Goal: Find specific page/section: Find specific page/section

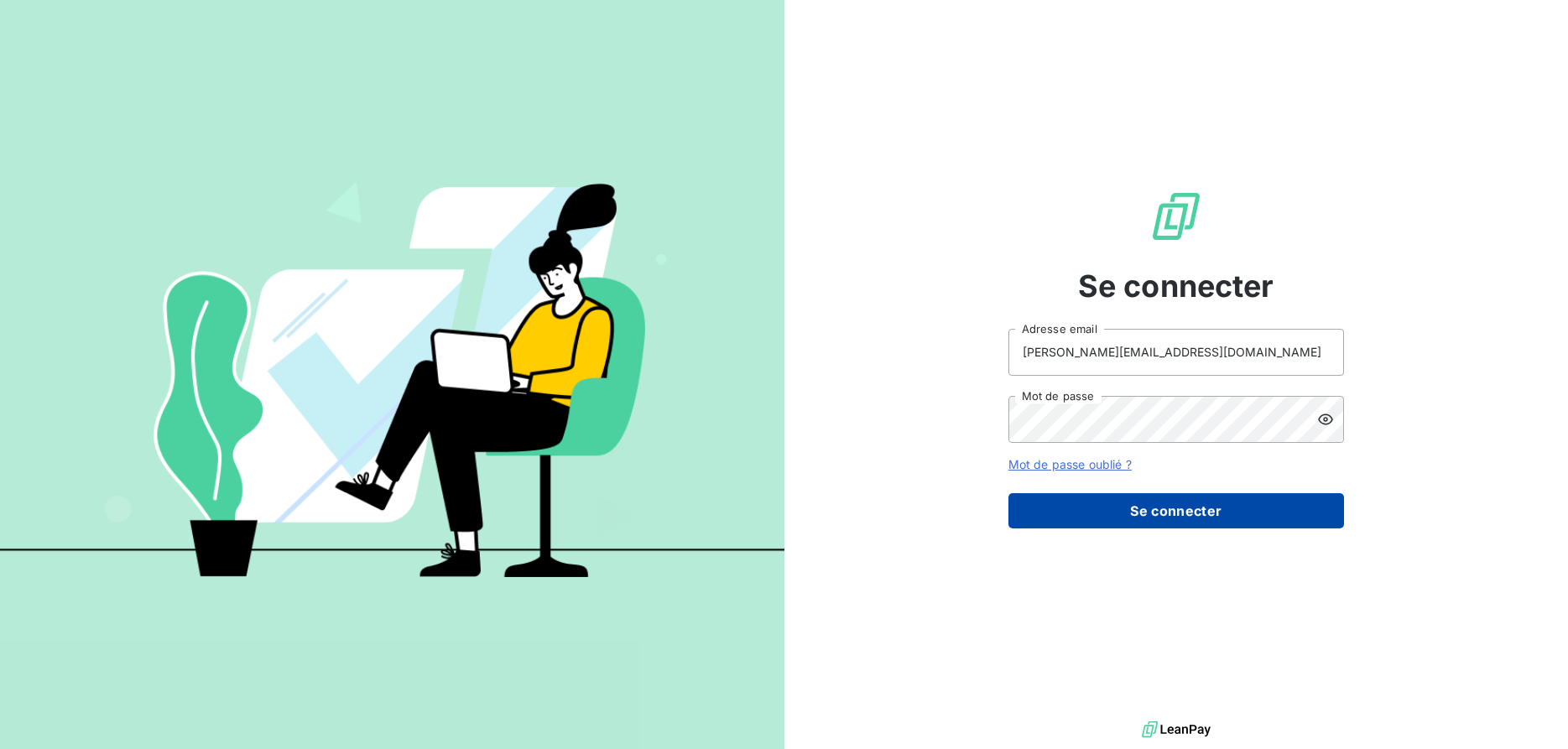
click at [1156, 500] on button "Se connecter" at bounding box center [1176, 511] width 335 height 36
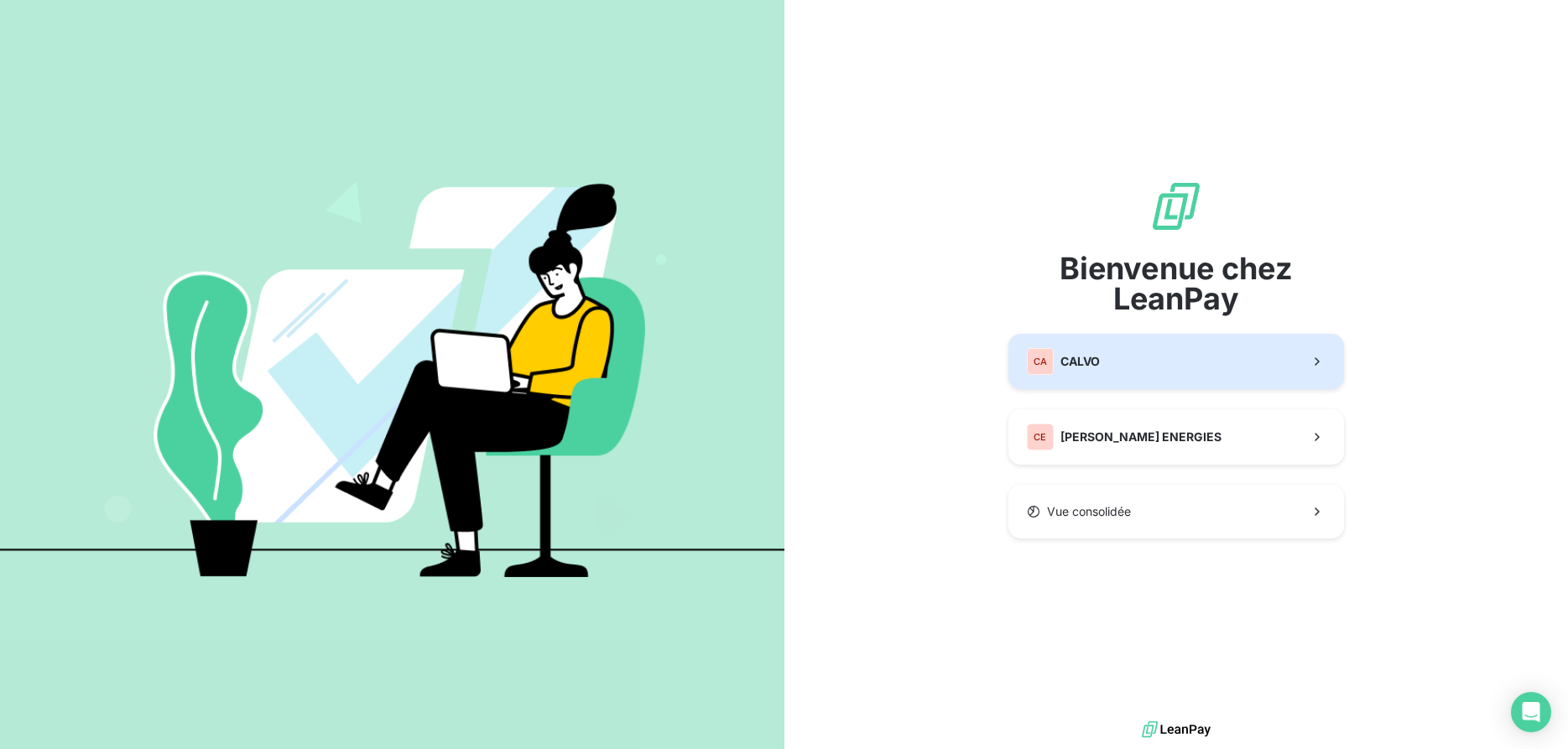
click at [1121, 372] on button "CA [PERSON_NAME]" at bounding box center [1176, 362] width 335 height 56
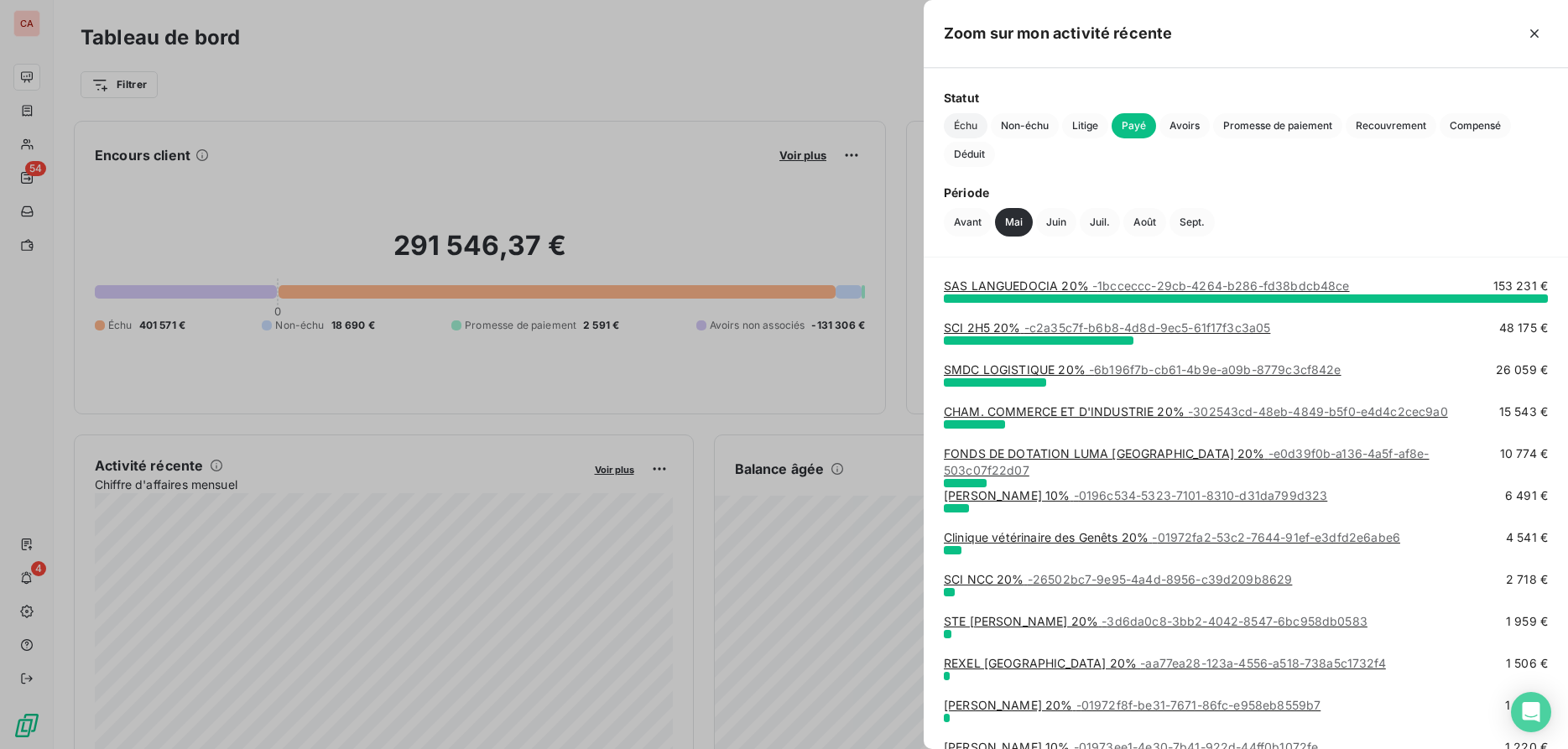
click at [968, 123] on span "Échu" at bounding box center [966, 126] width 44 height 26
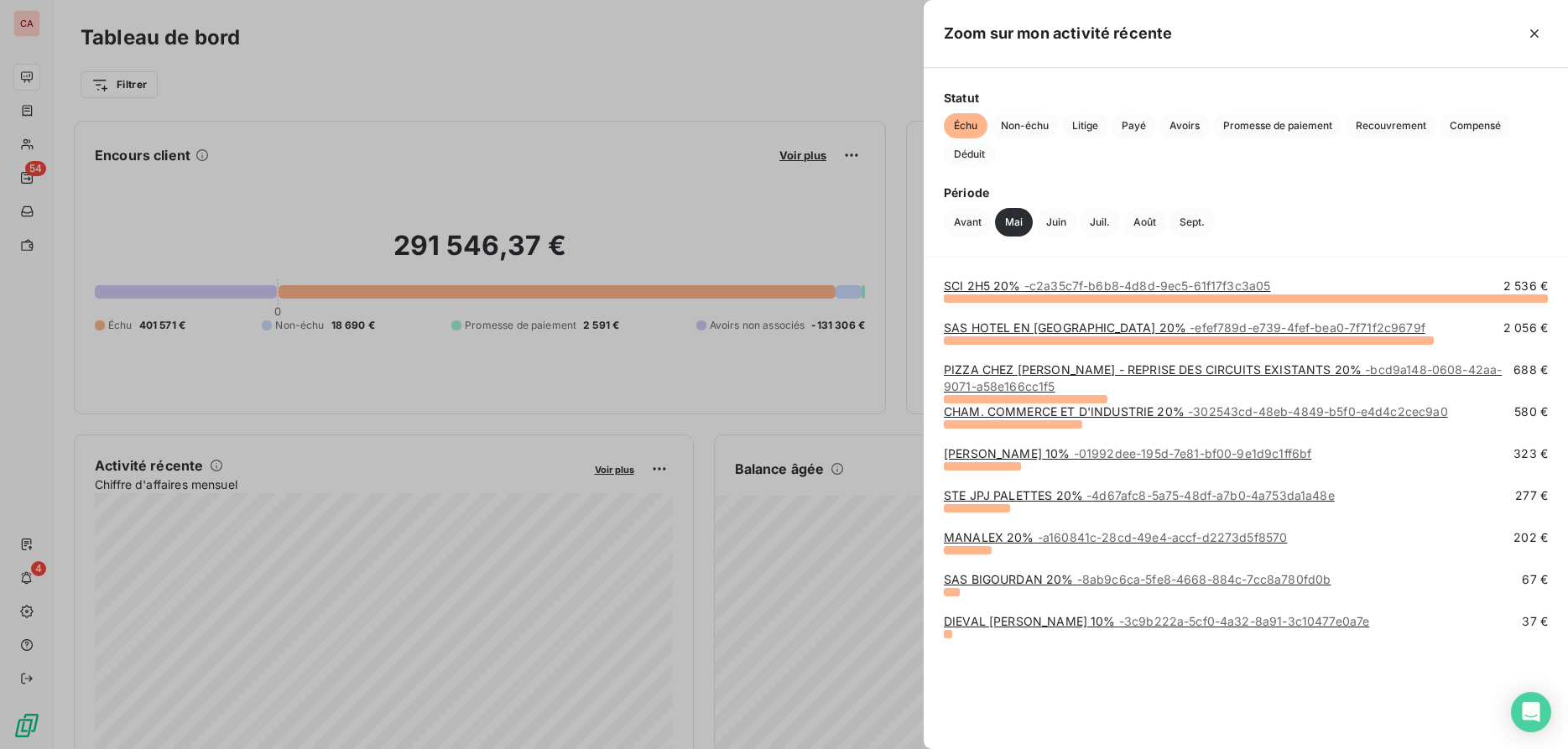
click at [1532, 38] on icon "button" at bounding box center [1534, 34] width 16 height 16
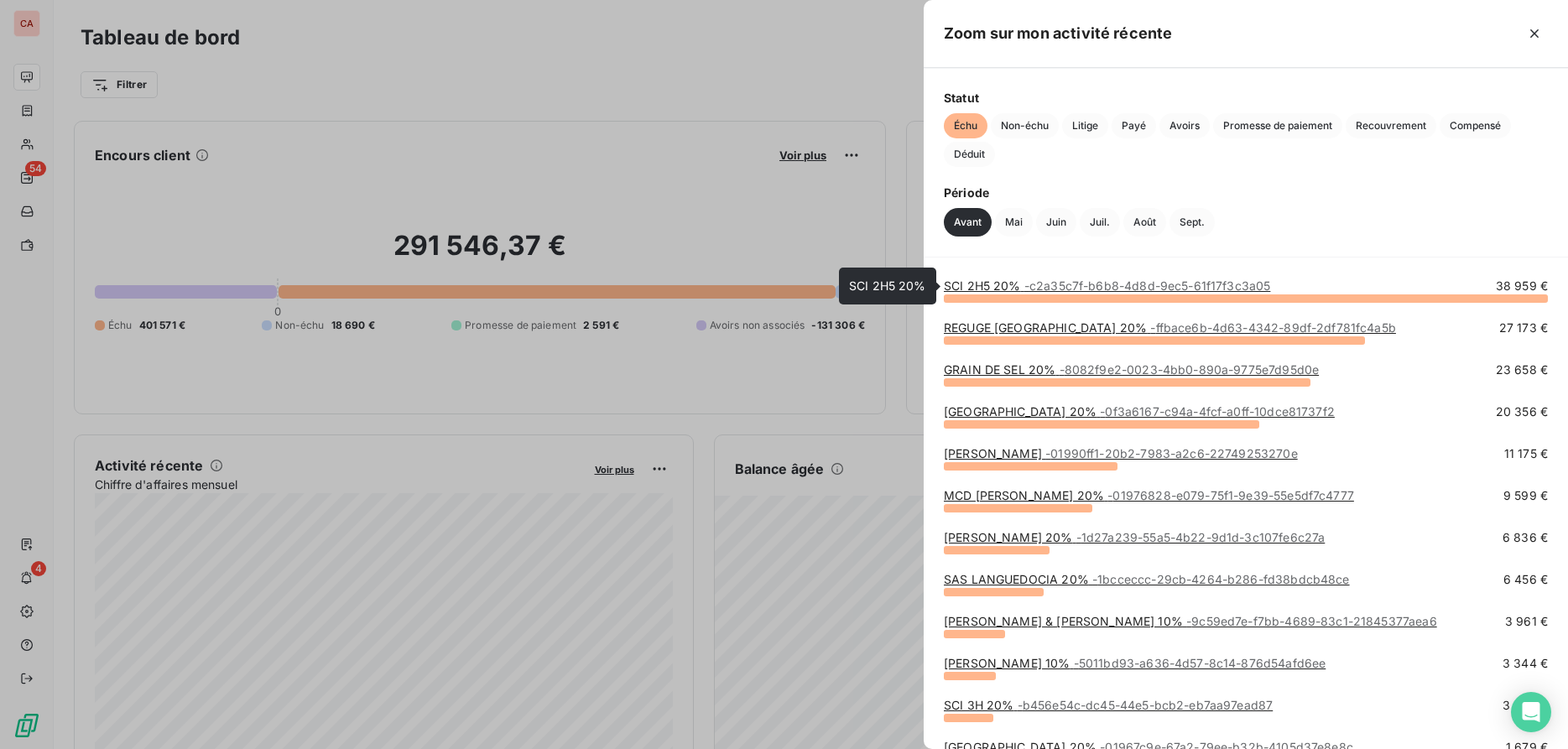
click at [1070, 287] on span "- c2a35c7f-b6b8-4d8d-9ec5-61f17f3c3a05" at bounding box center [1148, 286] width 247 height 15
